Goal: Transaction & Acquisition: Purchase product/service

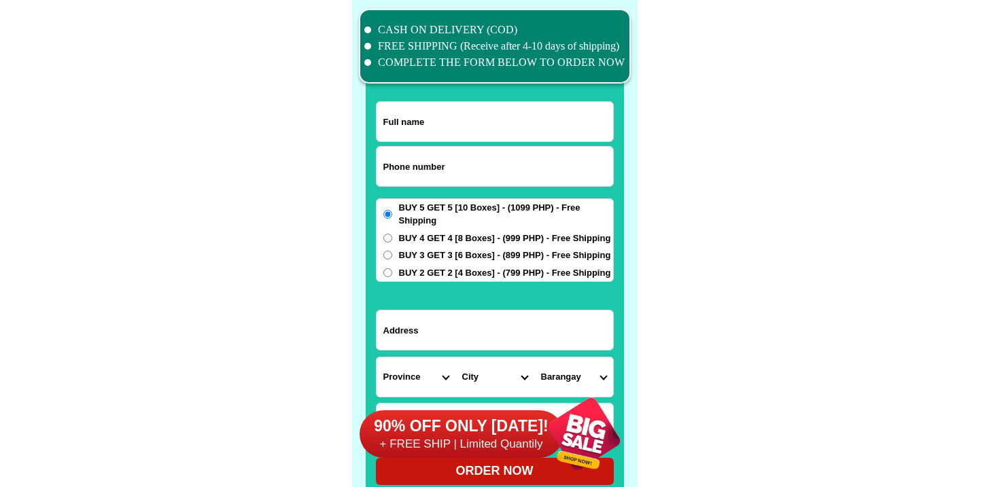
scroll to position [10566, 0]
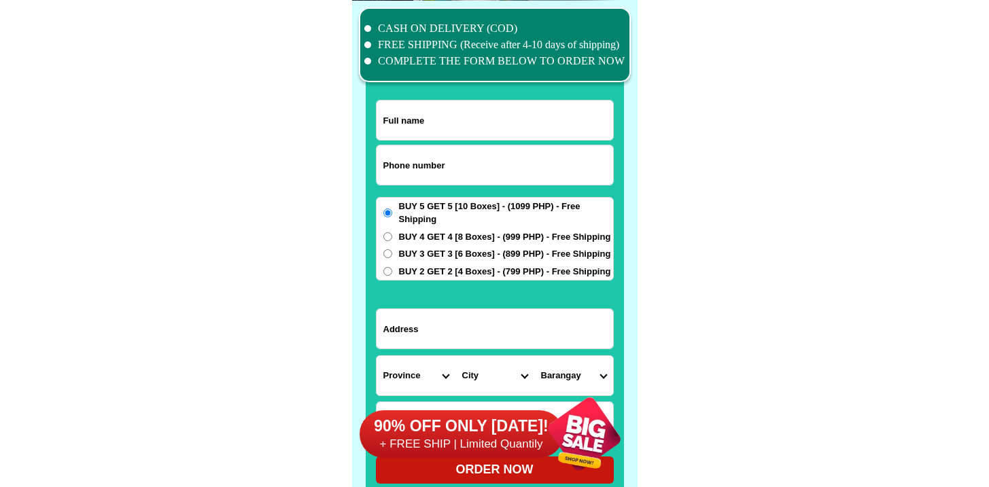
click at [411, 177] on input "Input phone_number" at bounding box center [495, 164] width 237 height 39
paste input "9338683512"
type input "09338683512"
click at [448, 125] on input "Input full_name" at bounding box center [495, 120] width 237 height 39
paste input "[PERSON_NAME]"
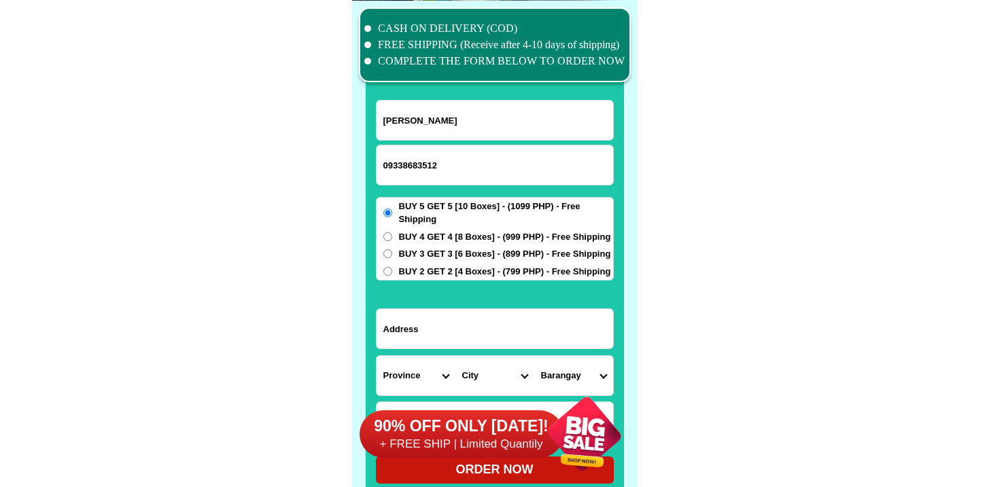
type input "[PERSON_NAME]"
click at [468, 324] on input "Input address" at bounding box center [495, 328] width 237 height 39
paste input "[GEOGRAPHIC_DATA] 17 [GEOGRAPHIC_DATA], [GEOGRAPHIC_DATA]"
type input "[GEOGRAPHIC_DATA] 17 [GEOGRAPHIC_DATA], [GEOGRAPHIC_DATA]"
click at [457, 244] on div "BUY 5 GET 5 [10 Boxes] - (1099 PHP) - Free Shipping BUY 4 GET 4 [8 Boxes] - (99…" at bounding box center [495, 239] width 238 height 84
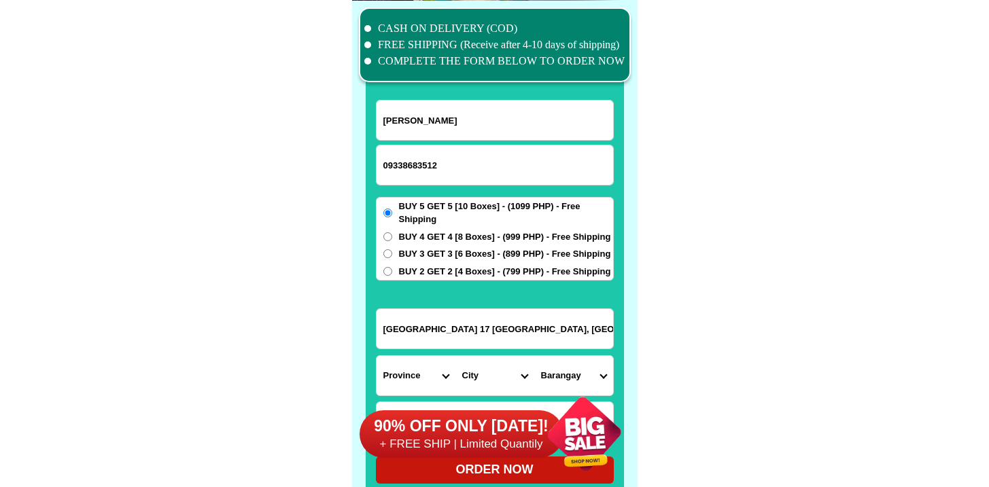
click at [453, 226] on div "BUY 5 GET 5 [10 Boxes] - (1099 PHP) - Free Shipping BUY 4 GET 4 [8 Boxes] - (99…" at bounding box center [495, 239] width 238 height 84
click at [452, 232] on span "BUY 4 GET 4 [8 Boxes] - (999 PHP) - Free Shipping" at bounding box center [505, 237] width 212 height 14
click at [392, 232] on input "BUY 4 GET 4 [8 Boxes] - (999 PHP) - Free Shipping" at bounding box center [387, 236] width 9 height 9
radio input "true"
click at [451, 236] on span "BUY 4 GET 4 [8 Boxes] - (999 PHP) - Free Shipping" at bounding box center [505, 237] width 212 height 14
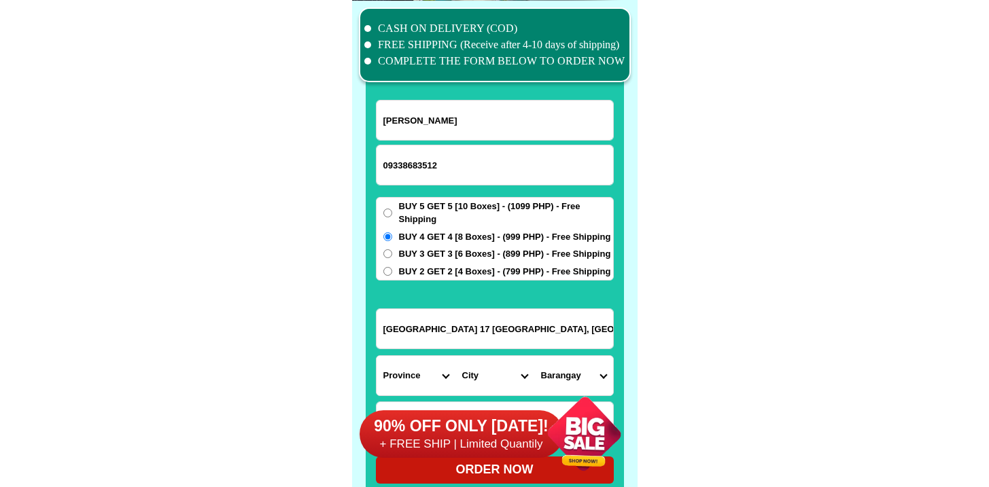
click at [392, 236] on input "BUY 4 GET 4 [8 Boxes] - (999 PHP) - Free Shipping" at bounding box center [387, 236] width 9 height 9
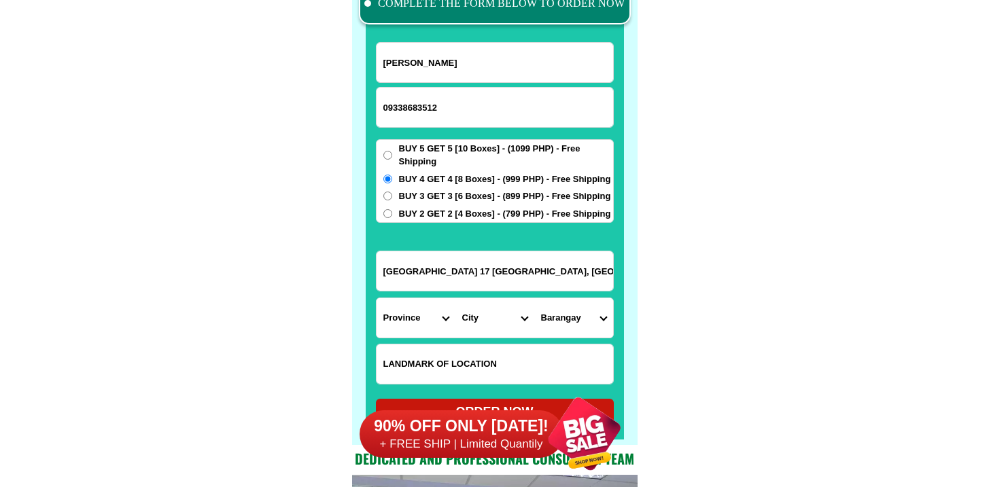
scroll to position [10762, 0]
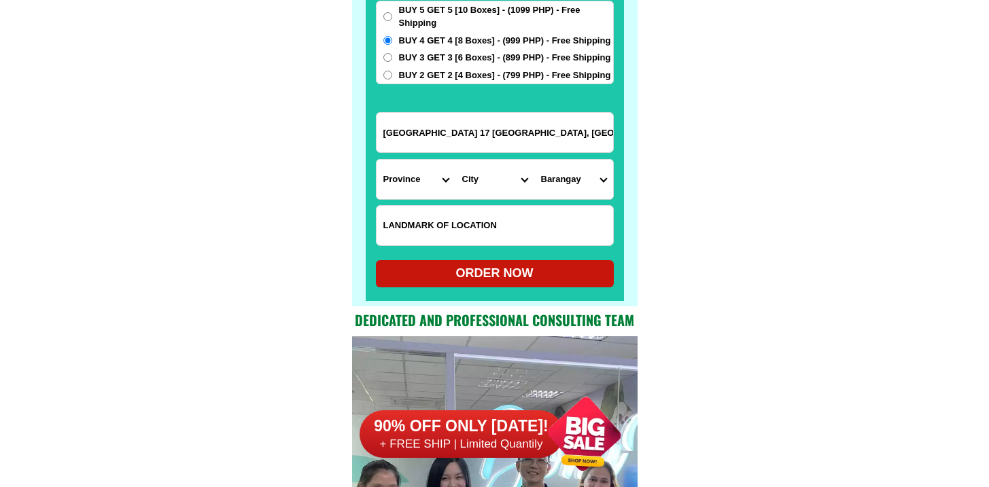
click at [462, 224] on input "Input LANDMARKOFLOCATION" at bounding box center [495, 225] width 237 height 39
paste input "THE SUBDIVISION LOCATED BETWEEN TWO TULAY GOING TO [GEOGRAPHIC_DATA]"
type input "THE SUBDIVISION LOCATED BETWEEN TWO TULAY GOING TO [GEOGRAPHIC_DATA]"
click at [430, 188] on select "Province [GEOGRAPHIC_DATA] [GEOGRAPHIC_DATA] [GEOGRAPHIC_DATA] [GEOGRAPHIC_DATA…" at bounding box center [416, 179] width 79 height 39
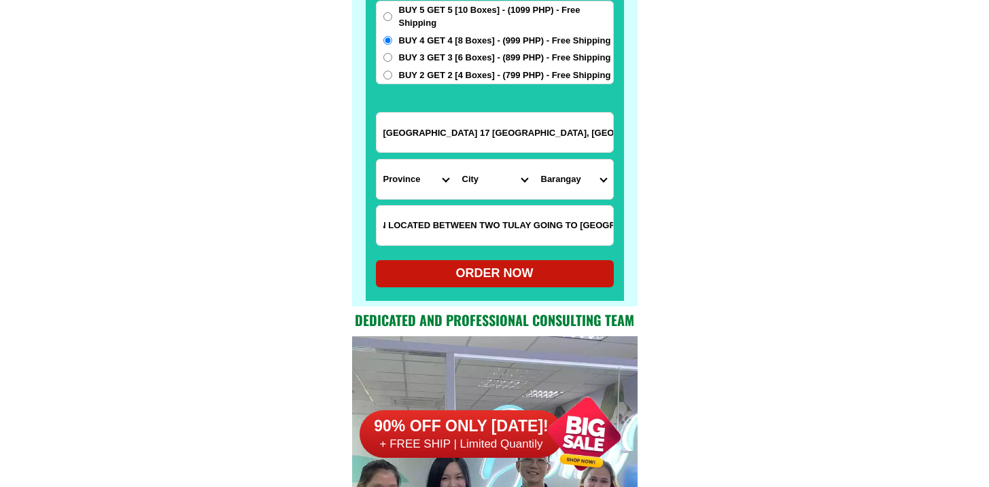
scroll to position [0, 0]
click at [457, 194] on select "City" at bounding box center [494, 179] width 79 height 39
drag, startPoint x: 446, startPoint y: 127, endPoint x: 752, endPoint y: 128, distance: 305.9
click at [502, 133] on input "[GEOGRAPHIC_DATA] 17 [GEOGRAPHIC_DATA], [GEOGRAPHIC_DATA]" at bounding box center [495, 132] width 237 height 39
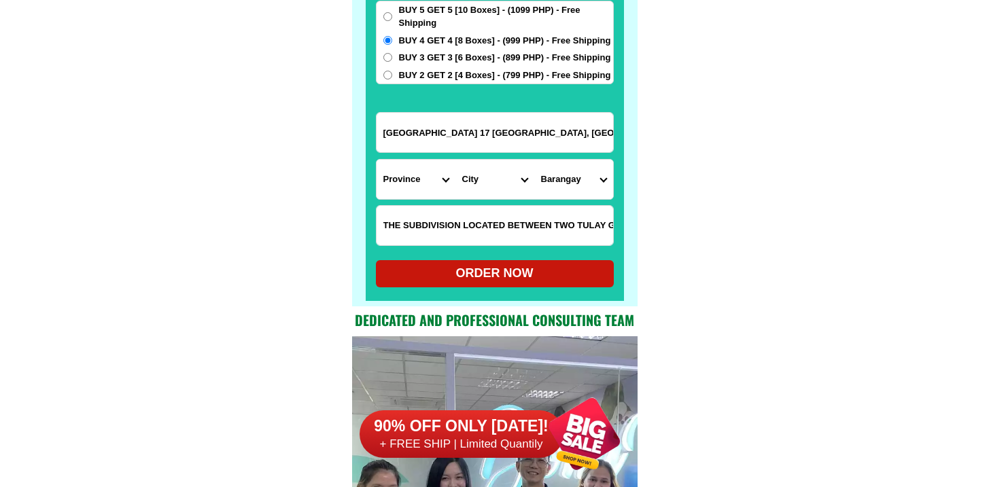
drag, startPoint x: 464, startPoint y: 133, endPoint x: 735, endPoint y: 137, distance: 270.6
click at [382, 198] on select "Province [GEOGRAPHIC_DATA] [GEOGRAPHIC_DATA] [GEOGRAPHIC_DATA] [GEOGRAPHIC_DATA…" at bounding box center [416, 179] width 79 height 39
select select "63_196"
click at [377, 160] on select "Province [GEOGRAPHIC_DATA] [GEOGRAPHIC_DATA] [GEOGRAPHIC_DATA] [GEOGRAPHIC_DATA…" at bounding box center [416, 179] width 79 height 39
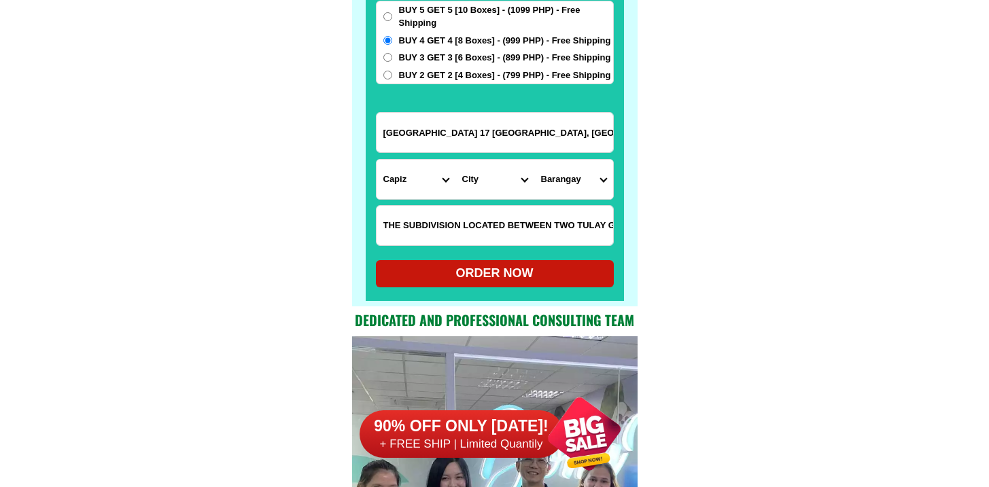
click at [466, 166] on select "City Capiz-[PERSON_NAME]-[GEOGRAPHIC_DATA] Capiz-president-roxas [PERSON_NAME] …" at bounding box center [494, 179] width 79 height 39
select select "63_1965049"
click at [455, 160] on select "City Capiz-[PERSON_NAME]-[GEOGRAPHIC_DATA] Capiz-president-roxas [PERSON_NAME] …" at bounding box center [494, 179] width 79 height 39
click at [575, 170] on select "Barangay [GEOGRAPHIC_DATA] [GEOGRAPHIC_DATA] [GEOGRAPHIC_DATA] [GEOGRAPHIC_DATA…" at bounding box center [573, 179] width 79 height 39
click at [576, 169] on select "Barangay [GEOGRAPHIC_DATA] [GEOGRAPHIC_DATA] [GEOGRAPHIC_DATA] [GEOGRAPHIC_DATA…" at bounding box center [573, 179] width 79 height 39
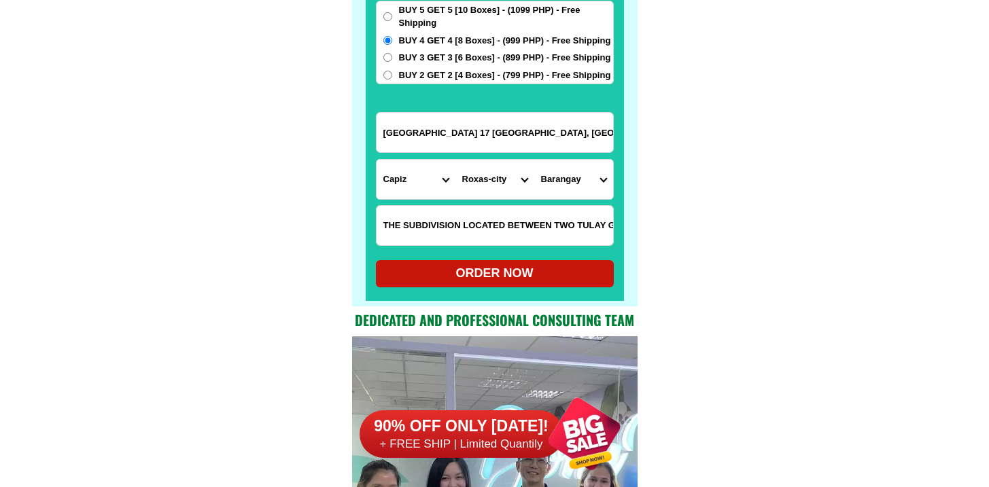
select select "63_19650492401"
click at [534, 160] on select "Barangay [GEOGRAPHIC_DATA] [GEOGRAPHIC_DATA] [GEOGRAPHIC_DATA] [GEOGRAPHIC_DATA…" at bounding box center [573, 179] width 79 height 39
click at [515, 284] on div "ORDER NOW" at bounding box center [495, 273] width 238 height 27
radio input "true"
